Goal: Entertainment & Leisure: Consume media (video, audio)

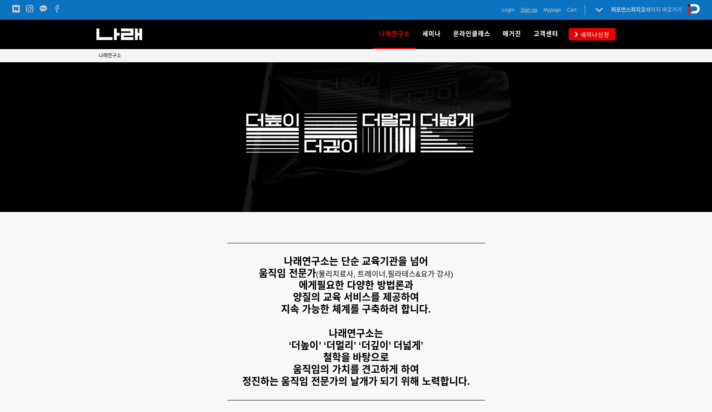
click at [527, 11] on span "Sign up" at bounding box center [529, 10] width 17 height 8
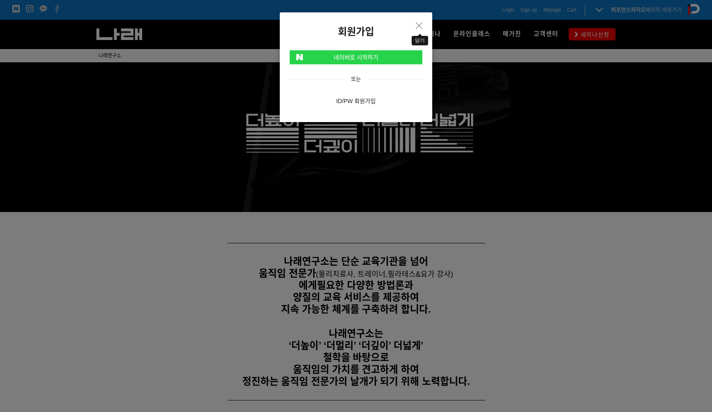
click at [422, 23] on icon "Close" at bounding box center [419, 25] width 7 height 7
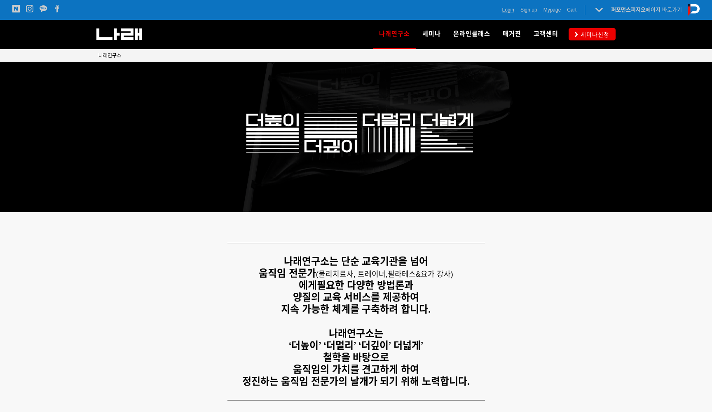
click at [507, 9] on span "Login" at bounding box center [508, 10] width 12 height 8
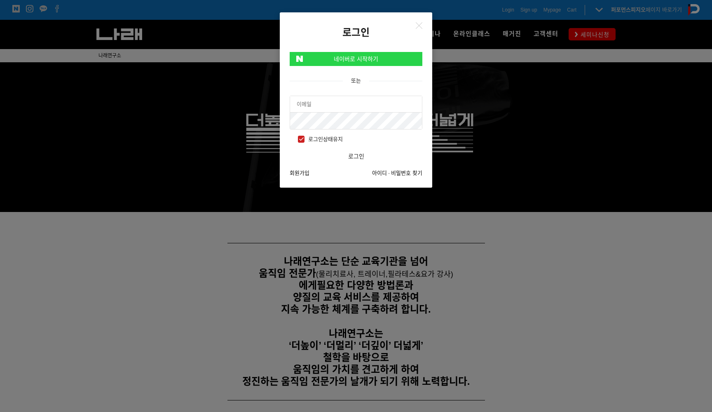
click at [368, 59] on link "네이버로 시작하기" at bounding box center [356, 59] width 133 height 14
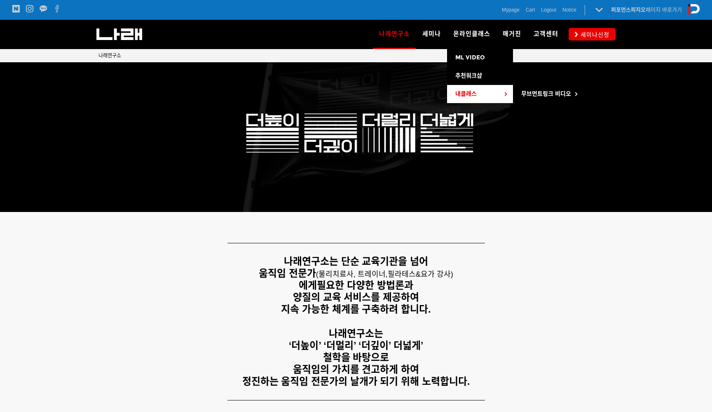
click at [487, 97] on link "내클래스" at bounding box center [480, 94] width 66 height 18
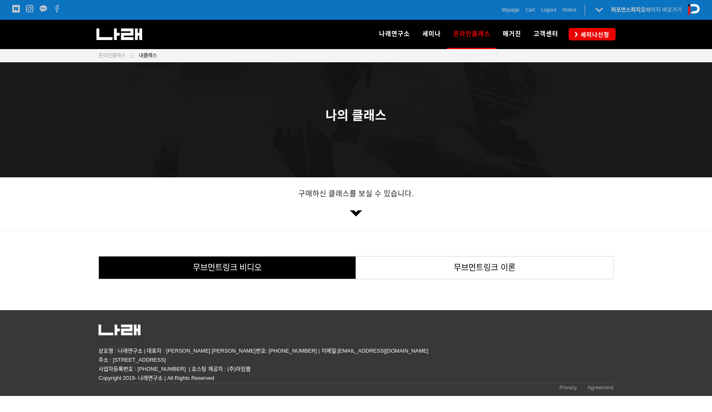
click at [284, 268] on link "무브먼트링크 비디오" at bounding box center [227, 267] width 257 height 22
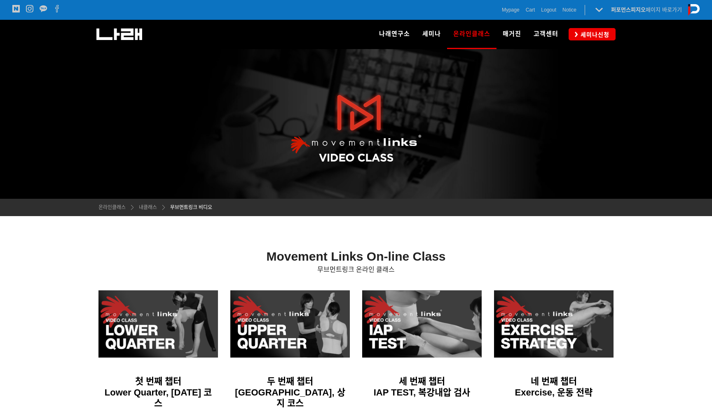
click at [518, 14] on span "Mypage" at bounding box center [511, 10] width 18 height 8
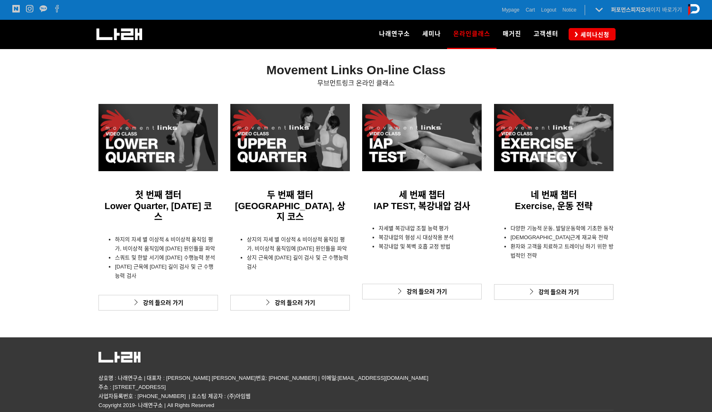
scroll to position [186, 0]
click at [279, 125] on div at bounding box center [290, 137] width 120 height 67
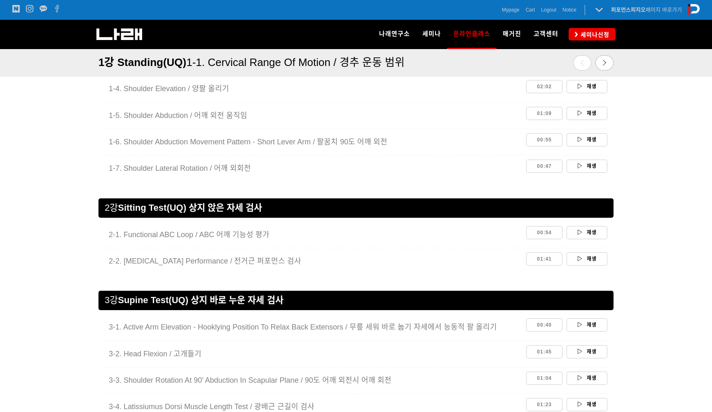
scroll to position [797, 0]
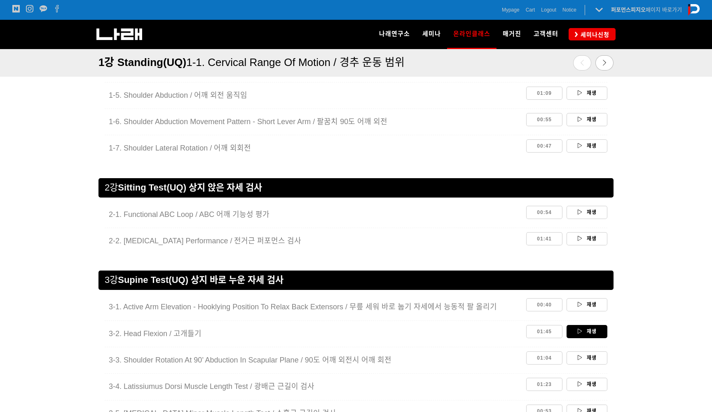
click at [570, 326] on link "재생" at bounding box center [587, 331] width 41 height 13
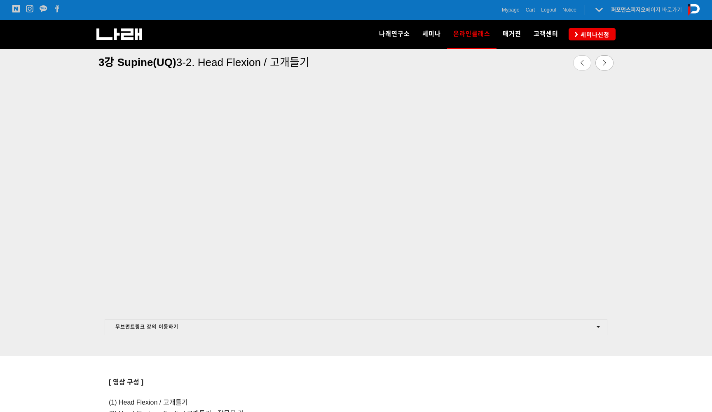
scroll to position [284, 0]
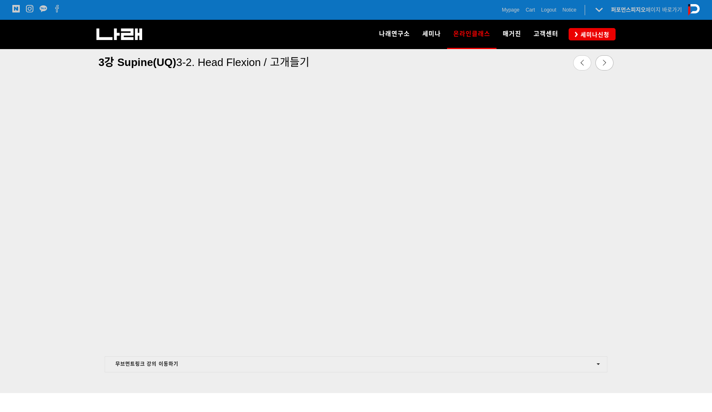
click at [455, 0] on div "Mypage Cart 0 Logout Notice 퍼포먼스피지오 페이지 바로가기 나래연구소 페이지로 전환하기" at bounding box center [528, 10] width 343 height 20
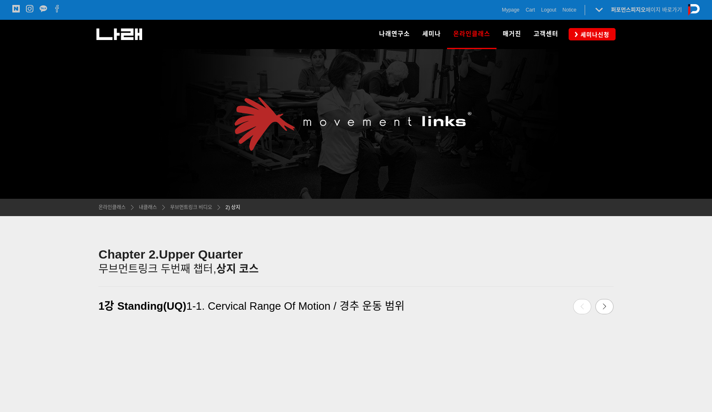
scroll to position [797, 0]
